Goal: Task Accomplishment & Management: Complete application form

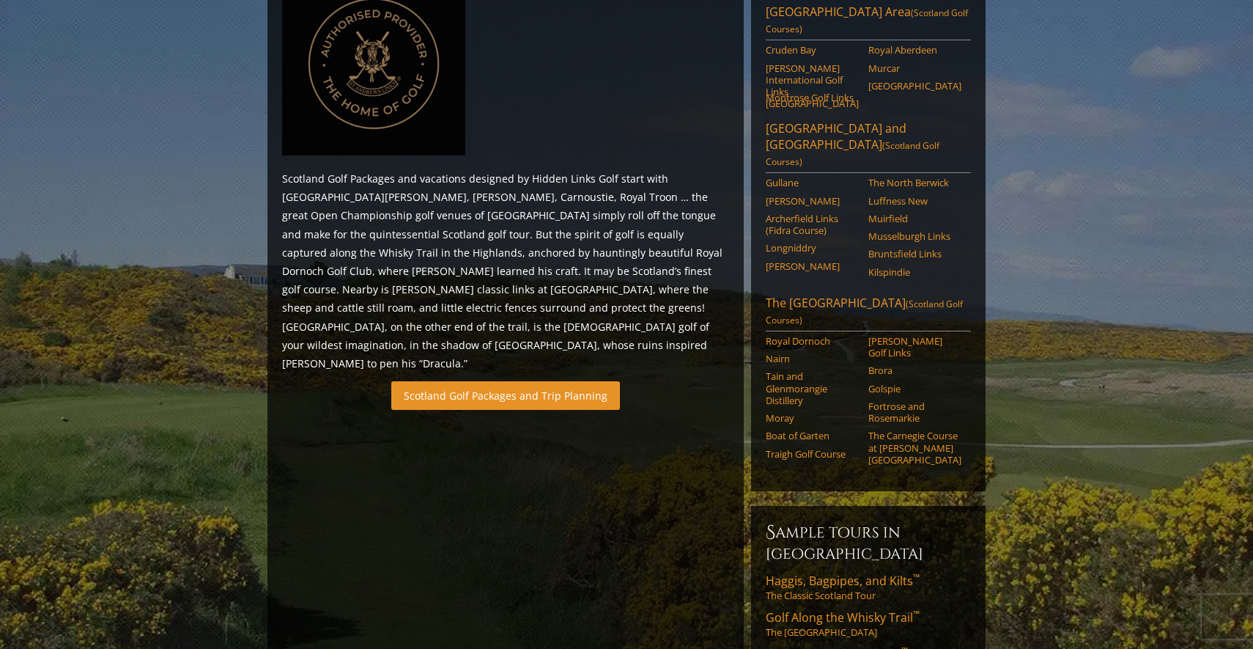
scroll to position [921, 0]
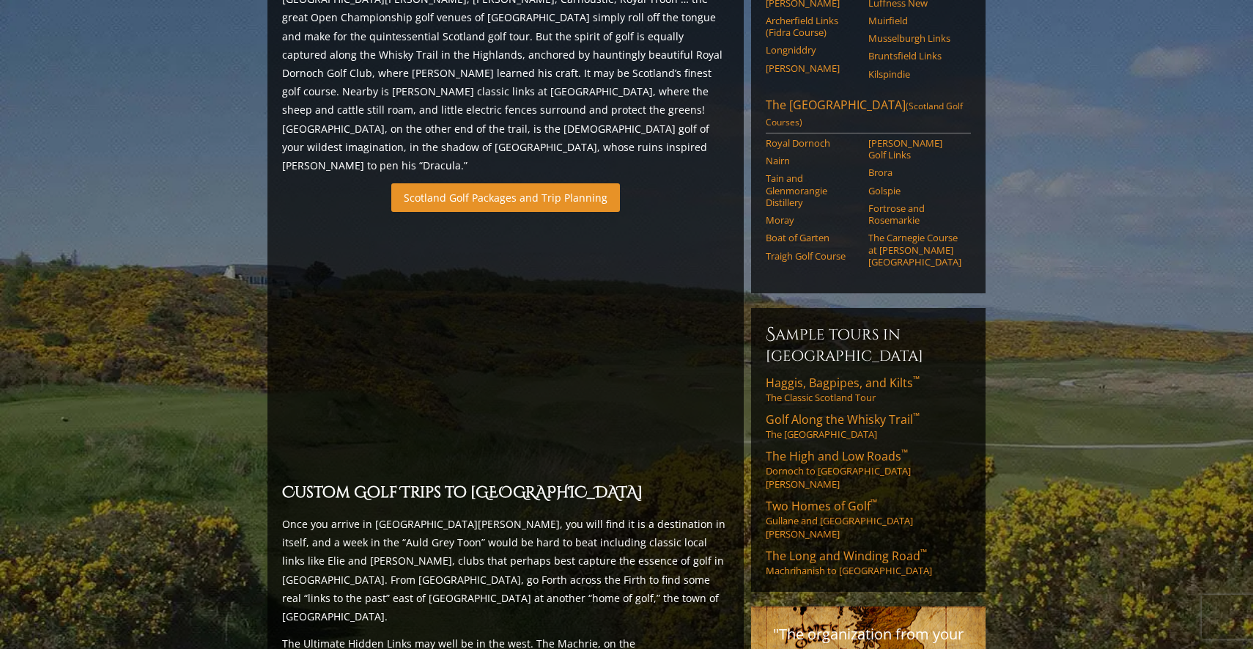
click at [512, 183] on link "Scotland Golf Packages and Trip Planning" at bounding box center [505, 197] width 229 height 29
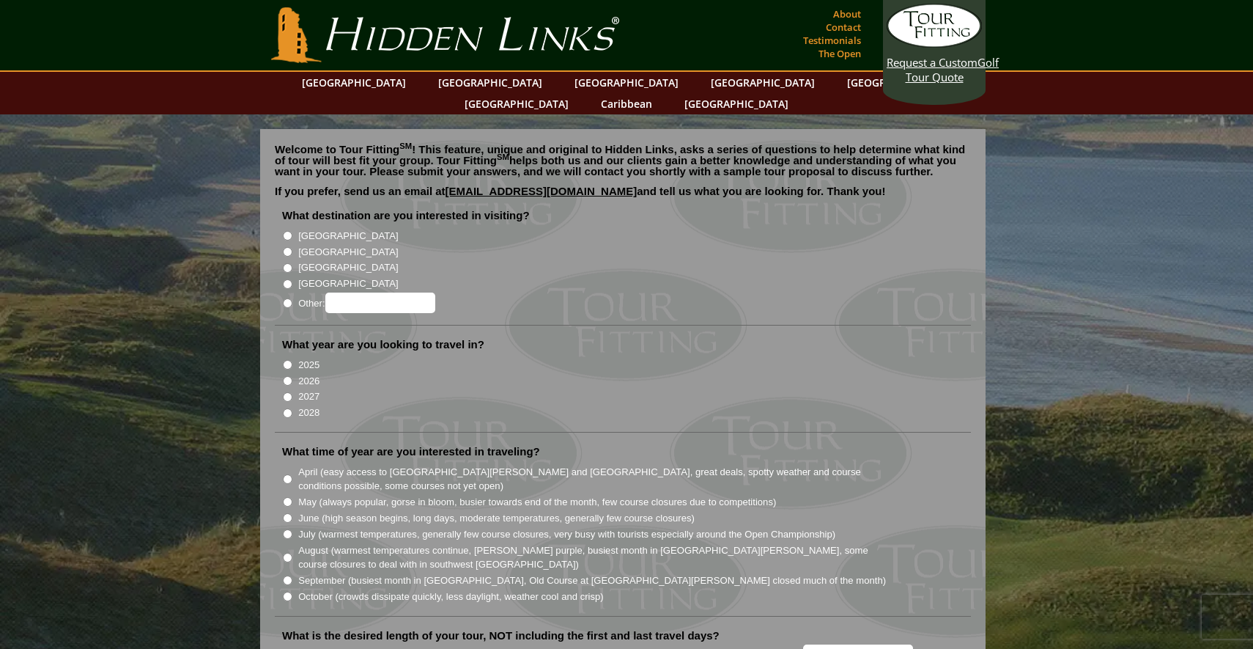
click at [289, 247] on input "[GEOGRAPHIC_DATA]" at bounding box center [288, 252] width 10 height 10
radio input "true"
click at [287, 392] on input "2027" at bounding box center [288, 397] width 10 height 10
radio input "true"
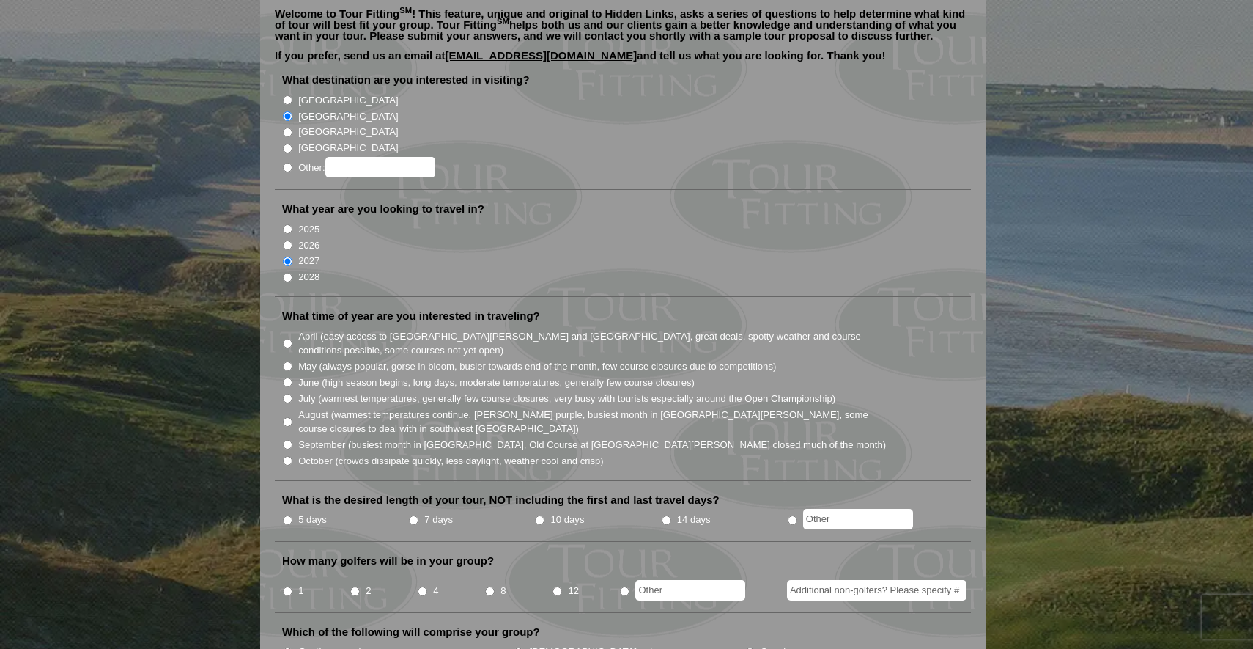
scroll to position [136, 0]
click at [294, 373] on li "June (high season begins, long days, moderate temperatures, generally few cours…" at bounding box center [628, 381] width 693 height 16
click at [284, 377] on input "June (high season begins, long days, moderate temperatures, generally few cours…" at bounding box center [288, 382] width 10 height 10
radio input "true"
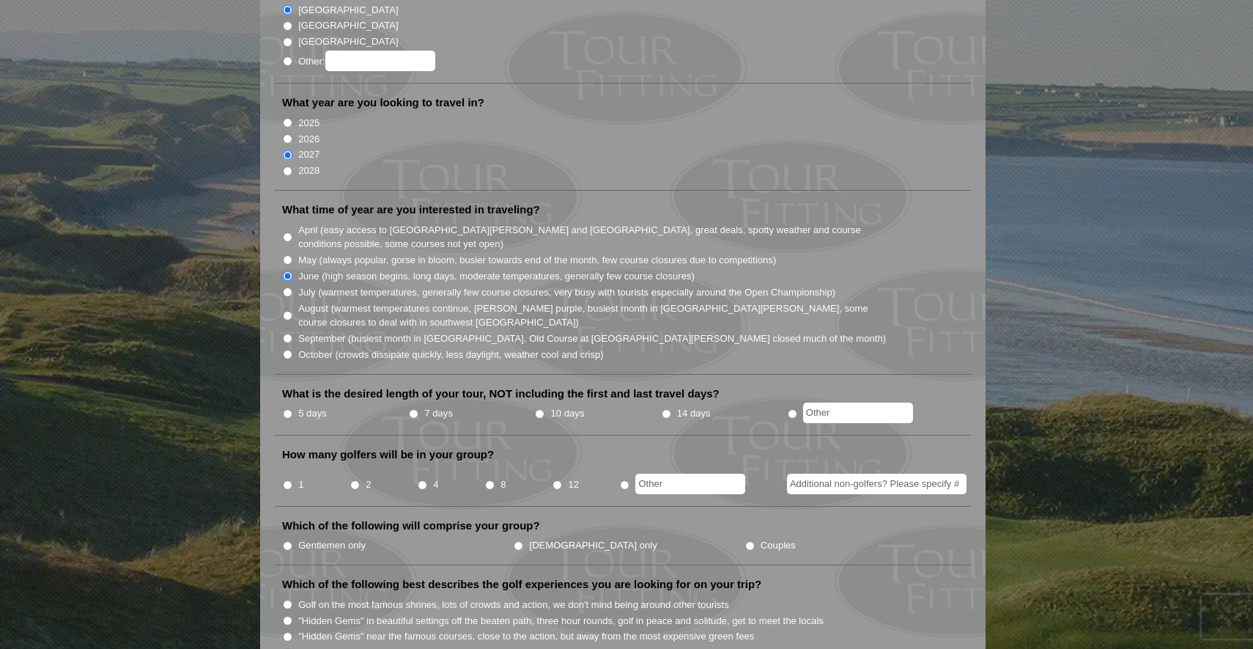
scroll to position [245, 0]
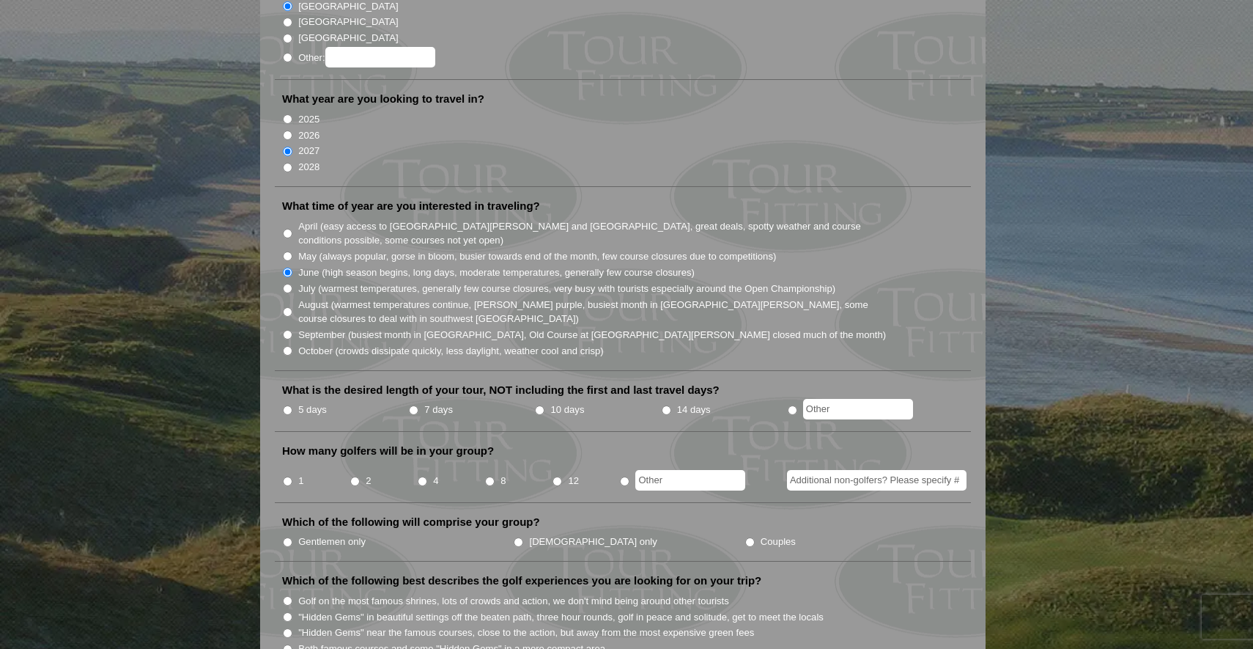
click at [415, 405] on input "7 days" at bounding box center [414, 410] width 10 height 10
radio input "true"
click at [422, 476] on input "4" at bounding box center [423, 481] width 10 height 10
radio input "true"
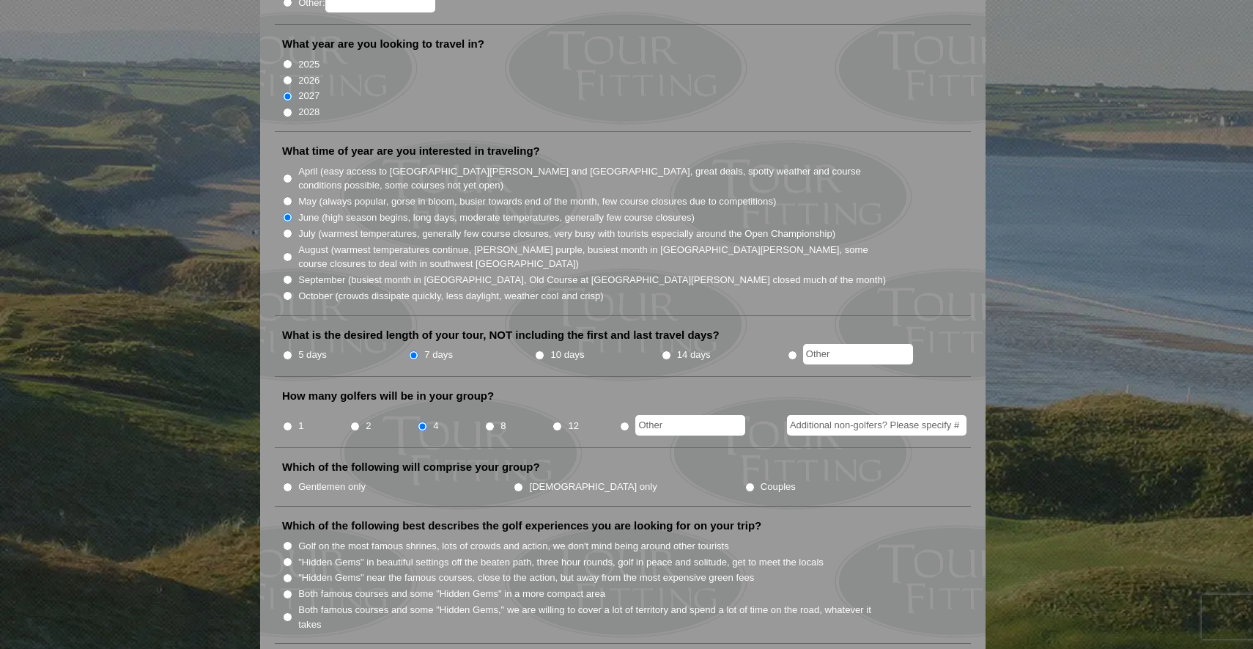
scroll to position [305, 0]
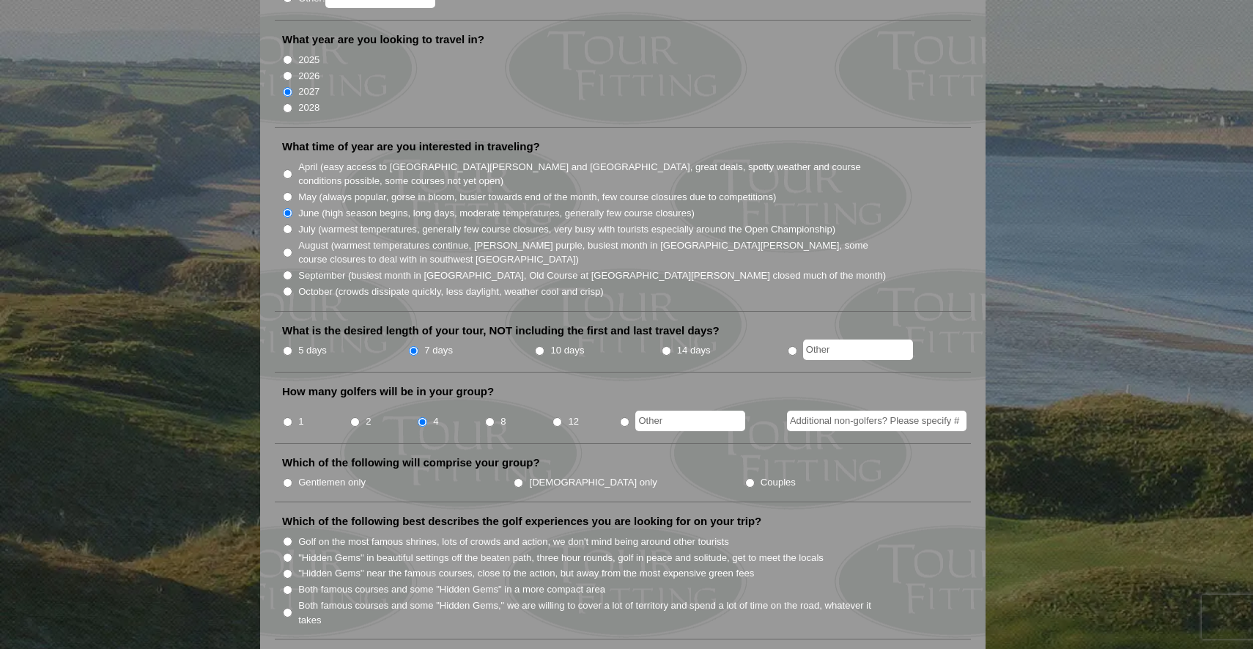
click at [306, 475] on label "Gentlemen only" at bounding box center [331, 482] width 67 height 15
click at [292, 478] on input "Gentlemen only" at bounding box center [288, 483] width 10 height 10
radio input "true"
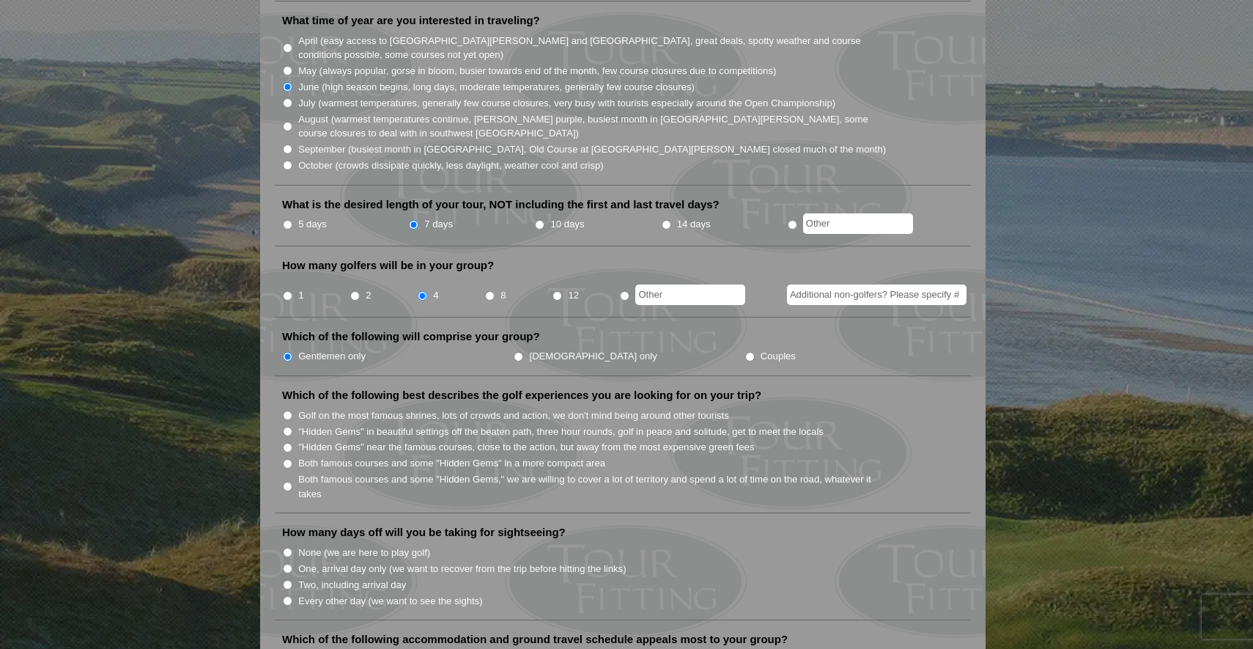
scroll to position [434, 0]
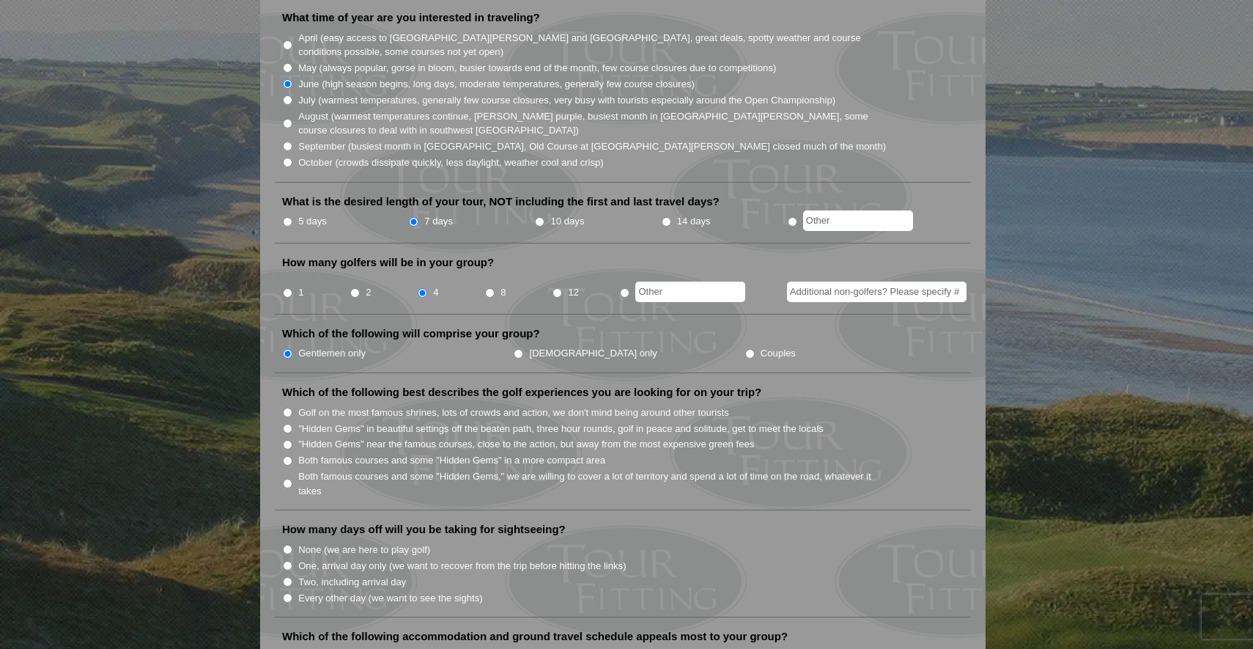
click at [356, 288] on input "2" at bounding box center [355, 293] width 10 height 10
radio input "true"
click at [292, 435] on li ""Hidden Gems" near the famous courses, close to the action, but away from the m…" at bounding box center [628, 443] width 693 height 16
click at [291, 424] on input ""Hidden Gems" in beautiful settings off the beaten path, three hour rounds, gol…" at bounding box center [288, 429] width 10 height 10
radio input "true"
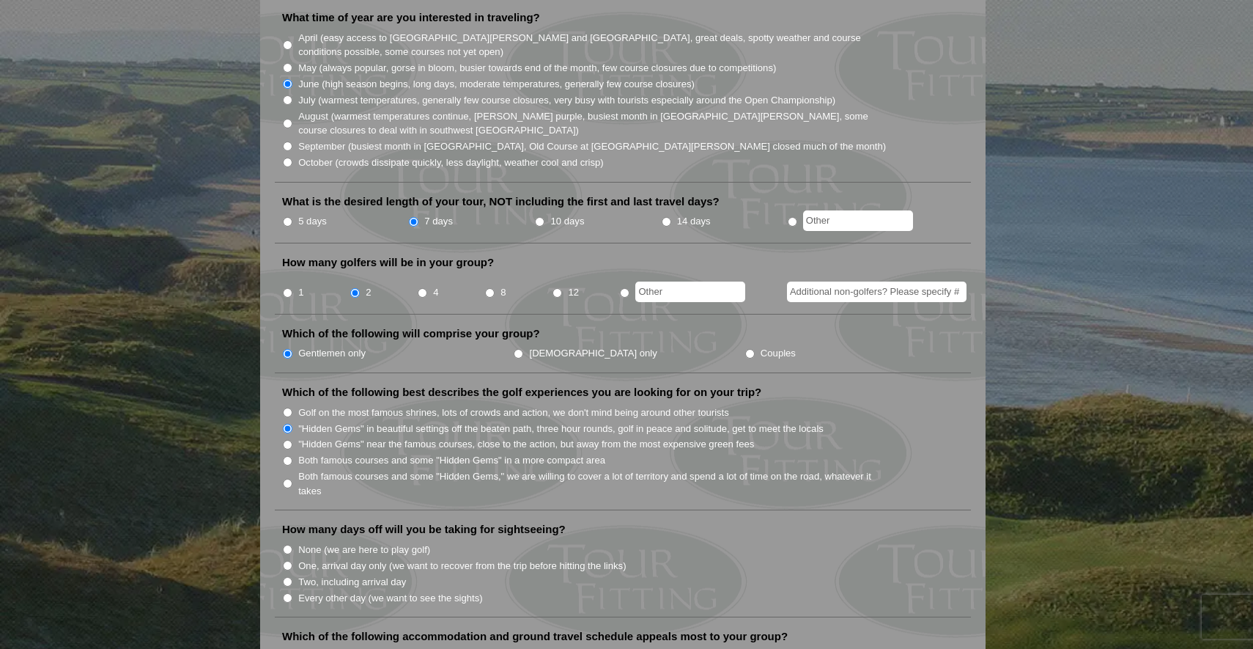
click at [289, 456] on input "Both famous courses and some "Hidden Gems" in a more compact area" at bounding box center [288, 461] width 10 height 10
radio input "true"
click at [289, 479] on input "Both famous courses and some "Hidden Gems," we are willing to cover a lot of te…" at bounding box center [288, 484] width 10 height 10
radio input "true"
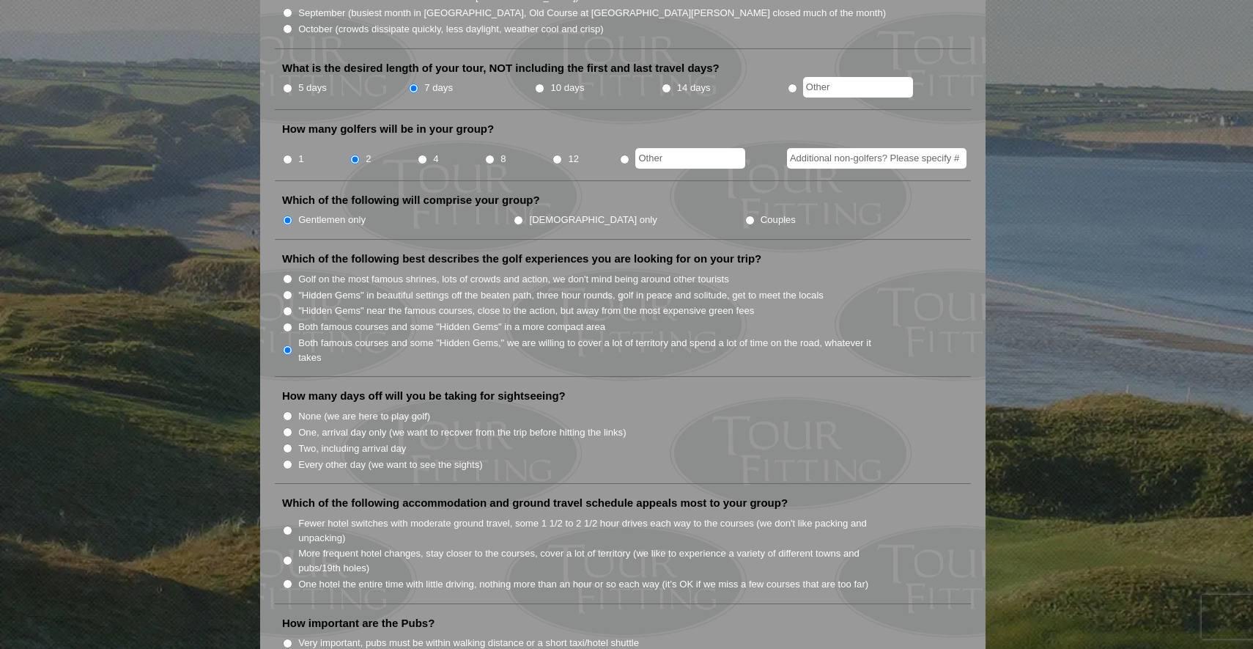
scroll to position [572, 0]
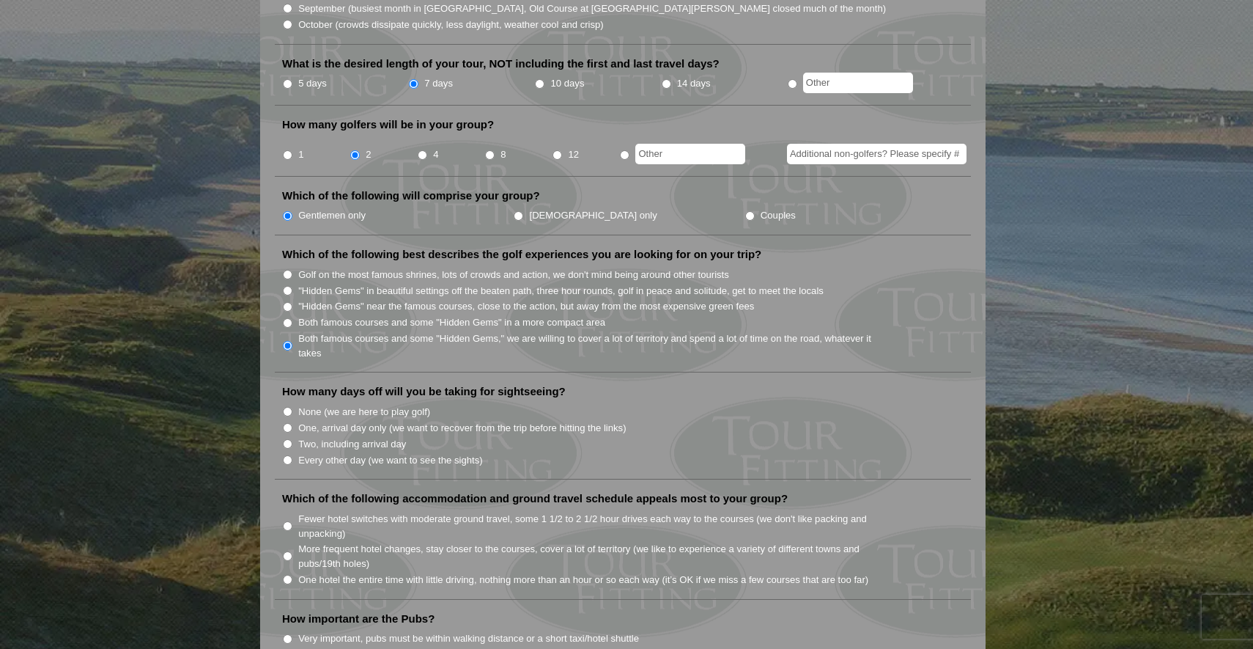
click at [285, 439] on input "Two, including arrival day" at bounding box center [288, 444] width 10 height 10
radio input "true"
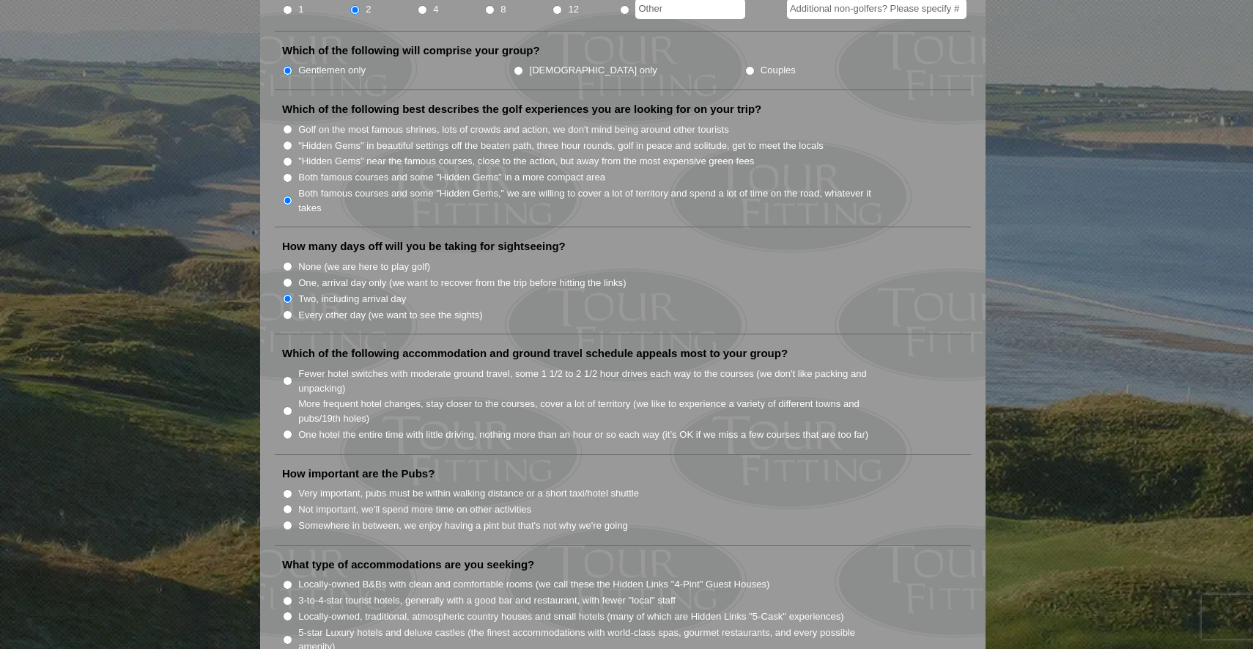
scroll to position [709, 0]
